Goal: Task Accomplishment & Management: Manage account settings

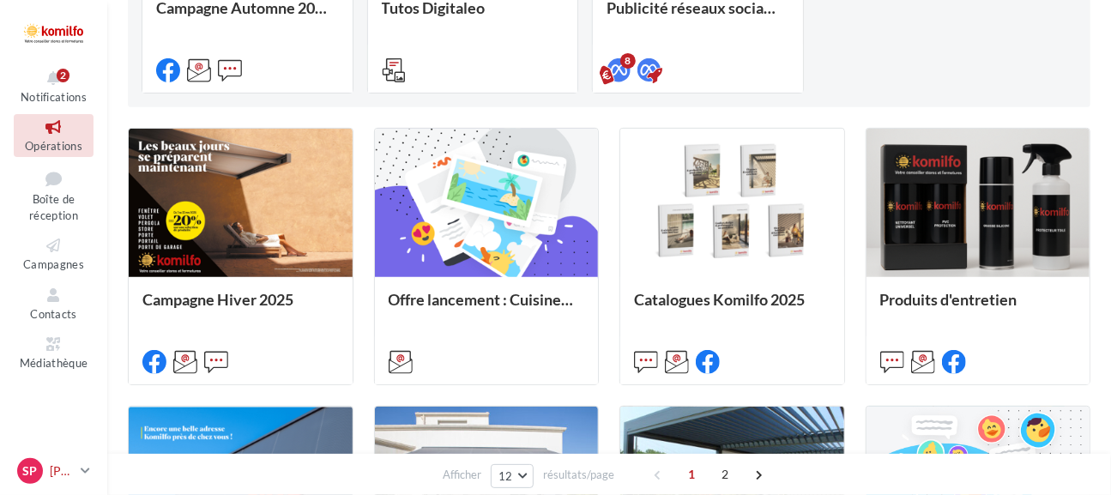
scroll to position [515, 0]
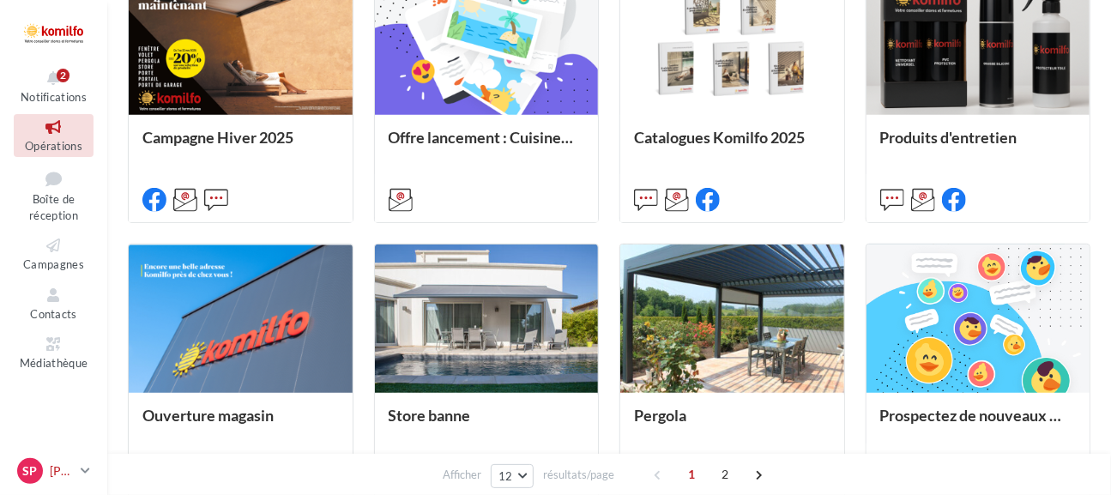
click at [45, 469] on div "Sp Stéphanie Demandre stephaniedemandre@gmail.com" at bounding box center [45, 471] width 57 height 26
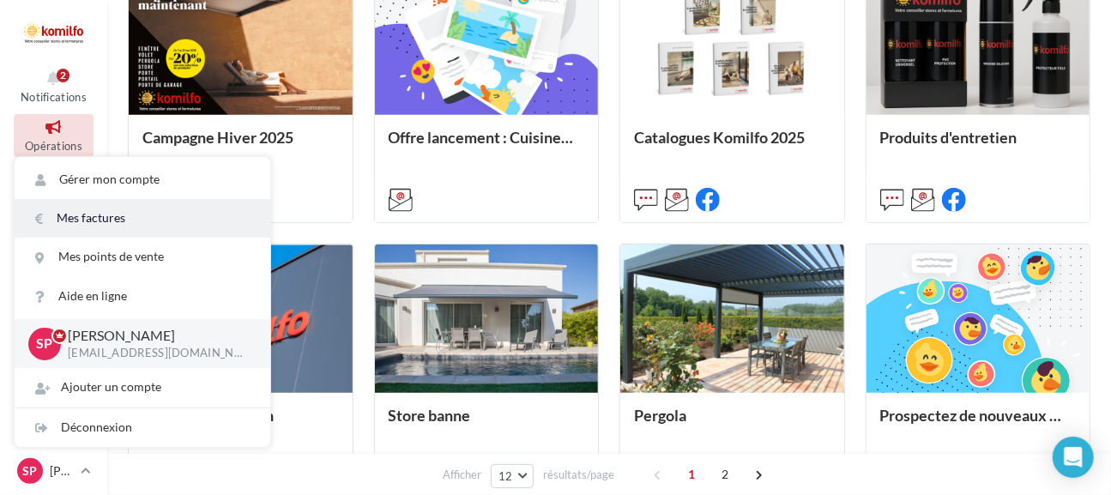
click at [101, 220] on link "Mes factures" at bounding box center [143, 218] width 256 height 39
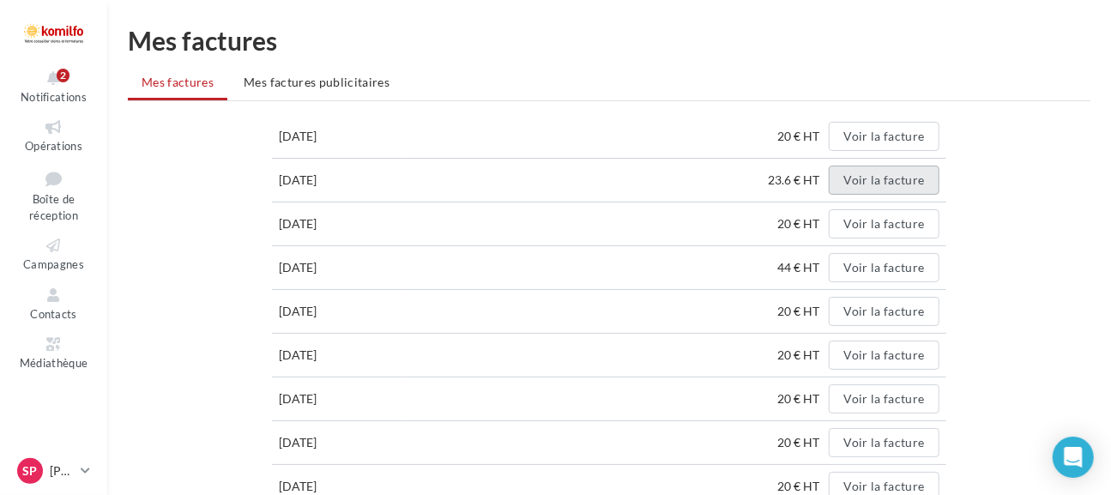
click at [903, 181] on button "Voir la facture" at bounding box center [884, 180] width 110 height 29
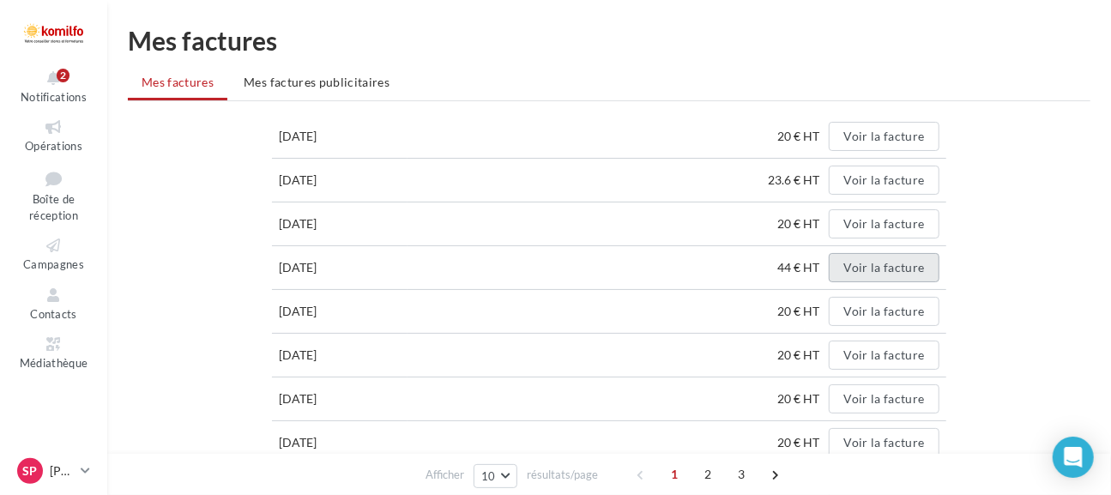
click at [891, 264] on button "Voir la facture" at bounding box center [884, 267] width 110 height 29
click at [1059, 51] on h1 "Mes factures" at bounding box center [609, 40] width 963 height 26
click at [39, 31] on div at bounding box center [54, 32] width 80 height 43
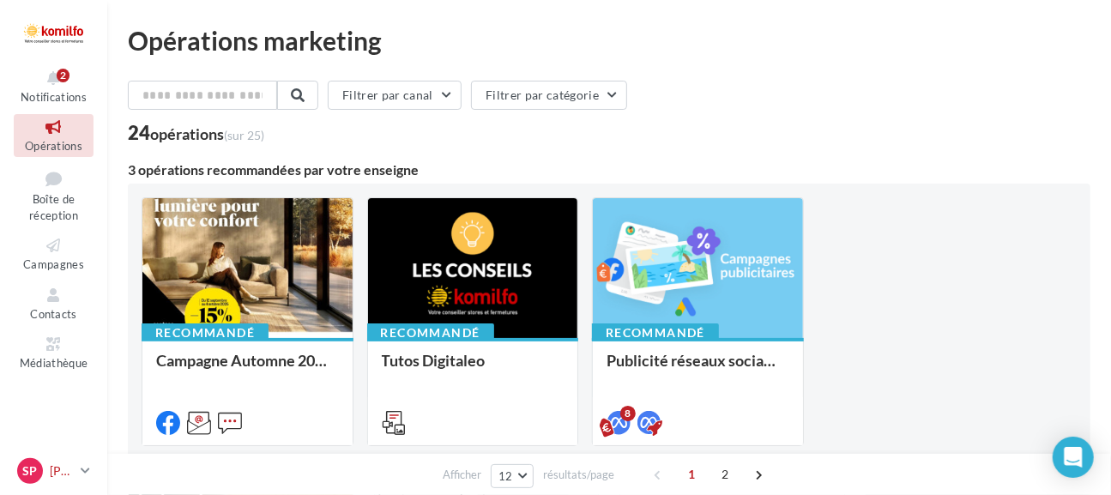
click at [88, 463] on icon at bounding box center [85, 470] width 9 height 15
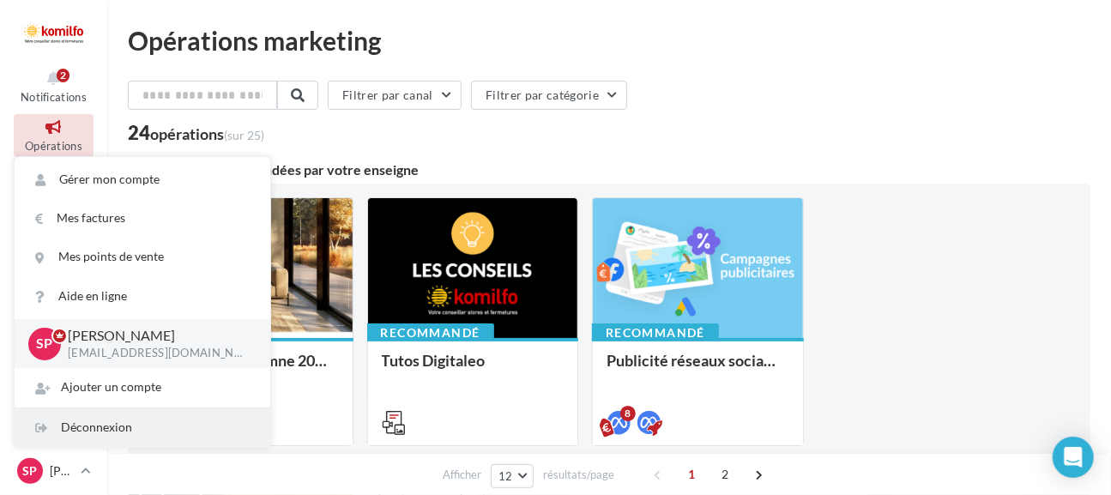
click at [100, 423] on div "Déconnexion" at bounding box center [143, 427] width 256 height 39
